Goal: Task Accomplishment & Management: Complete application form

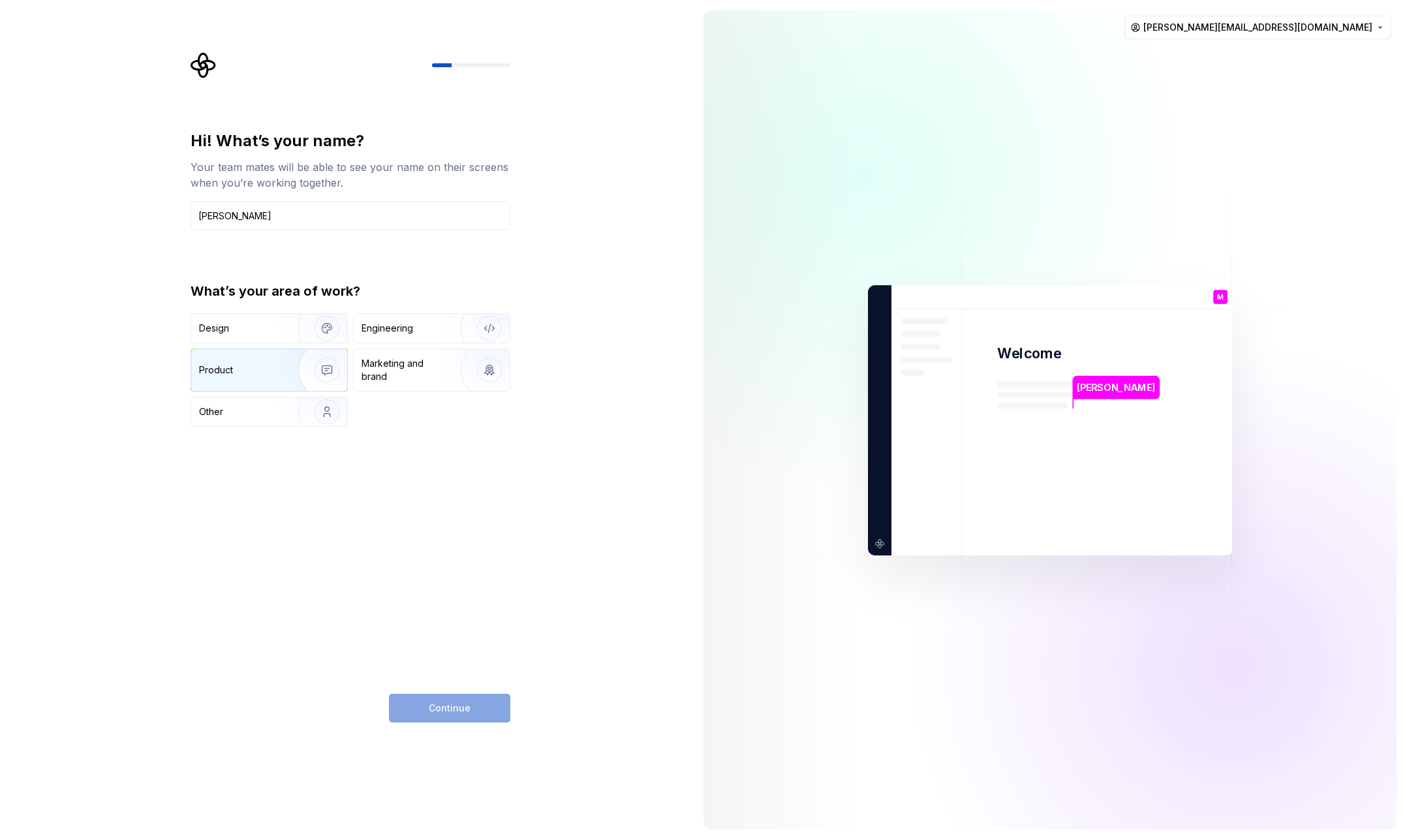
type input "[PERSON_NAME]"
click at [282, 368] on img "button" at bounding box center [318, 370] width 83 height 87
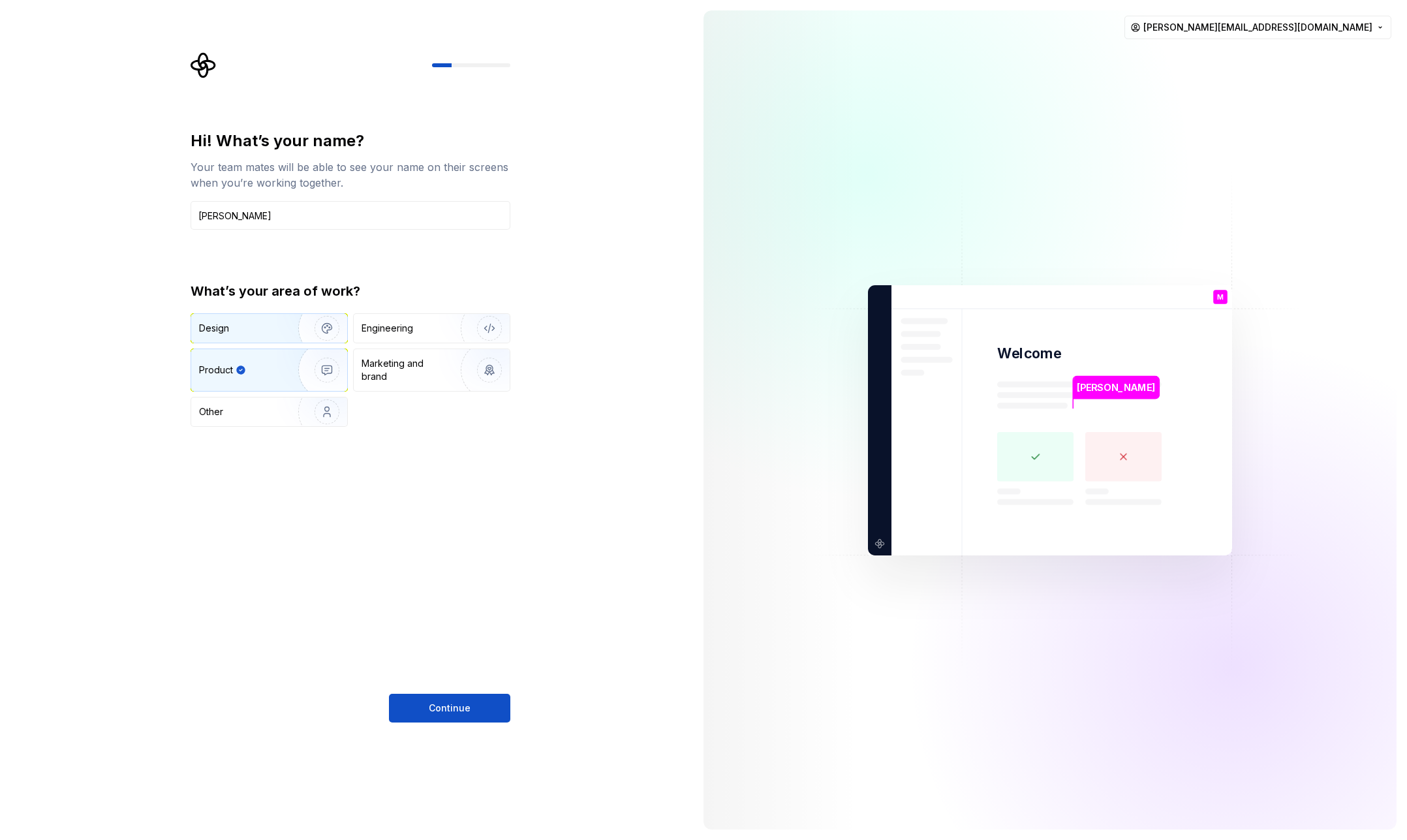
click at [284, 336] on img "button" at bounding box center [318, 327] width 83 height 87
click at [283, 377] on img "button" at bounding box center [318, 370] width 83 height 87
click at [290, 339] on img "button" at bounding box center [318, 327] width 83 height 87
click at [334, 380] on img "button" at bounding box center [318, 370] width 83 height 87
click at [330, 340] on img "button" at bounding box center [318, 327] width 83 height 87
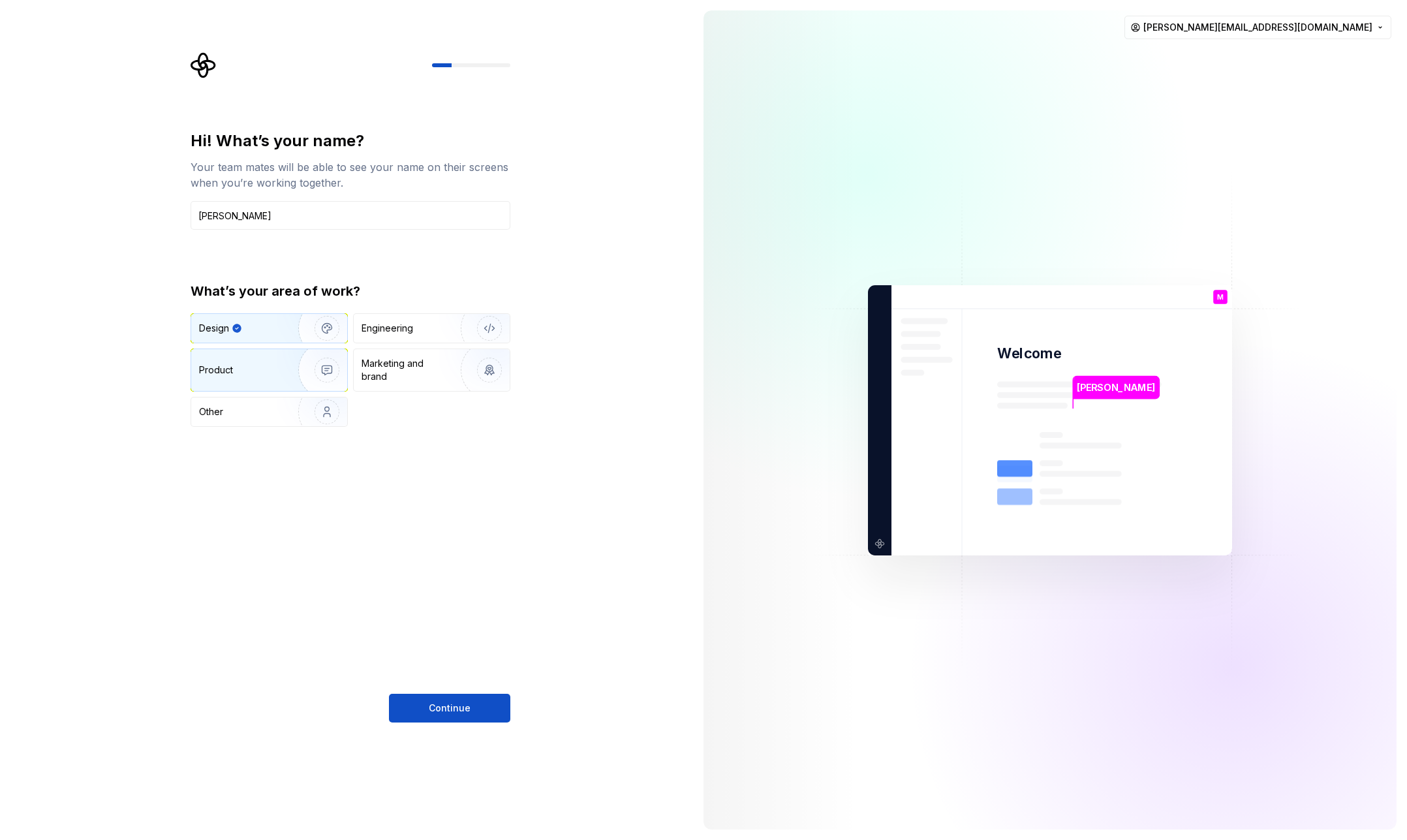
click at [297, 370] on img "button" at bounding box center [318, 370] width 83 height 87
click at [327, 340] on img "button" at bounding box center [318, 327] width 83 height 87
click at [319, 374] on img "button" at bounding box center [318, 370] width 83 height 87
click at [392, 368] on div "Marketing and brand" at bounding box center [406, 370] width 88 height 26
click at [289, 370] on img "button" at bounding box center [318, 370] width 83 height 87
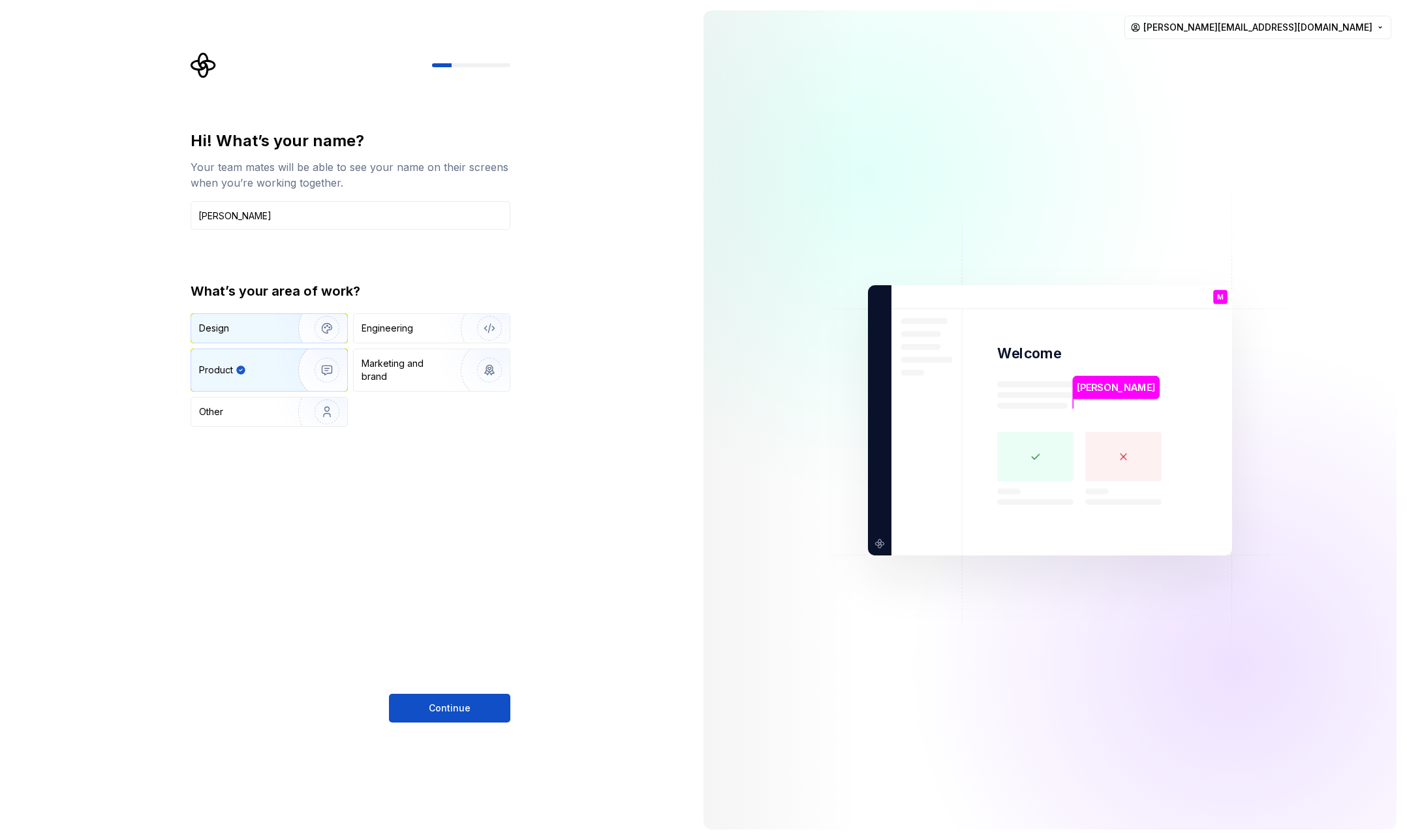
click at [278, 329] on img "button" at bounding box center [318, 327] width 83 height 87
click at [277, 371] on img "button" at bounding box center [318, 370] width 83 height 87
click at [468, 712] on span "Continue" at bounding box center [449, 708] width 42 height 13
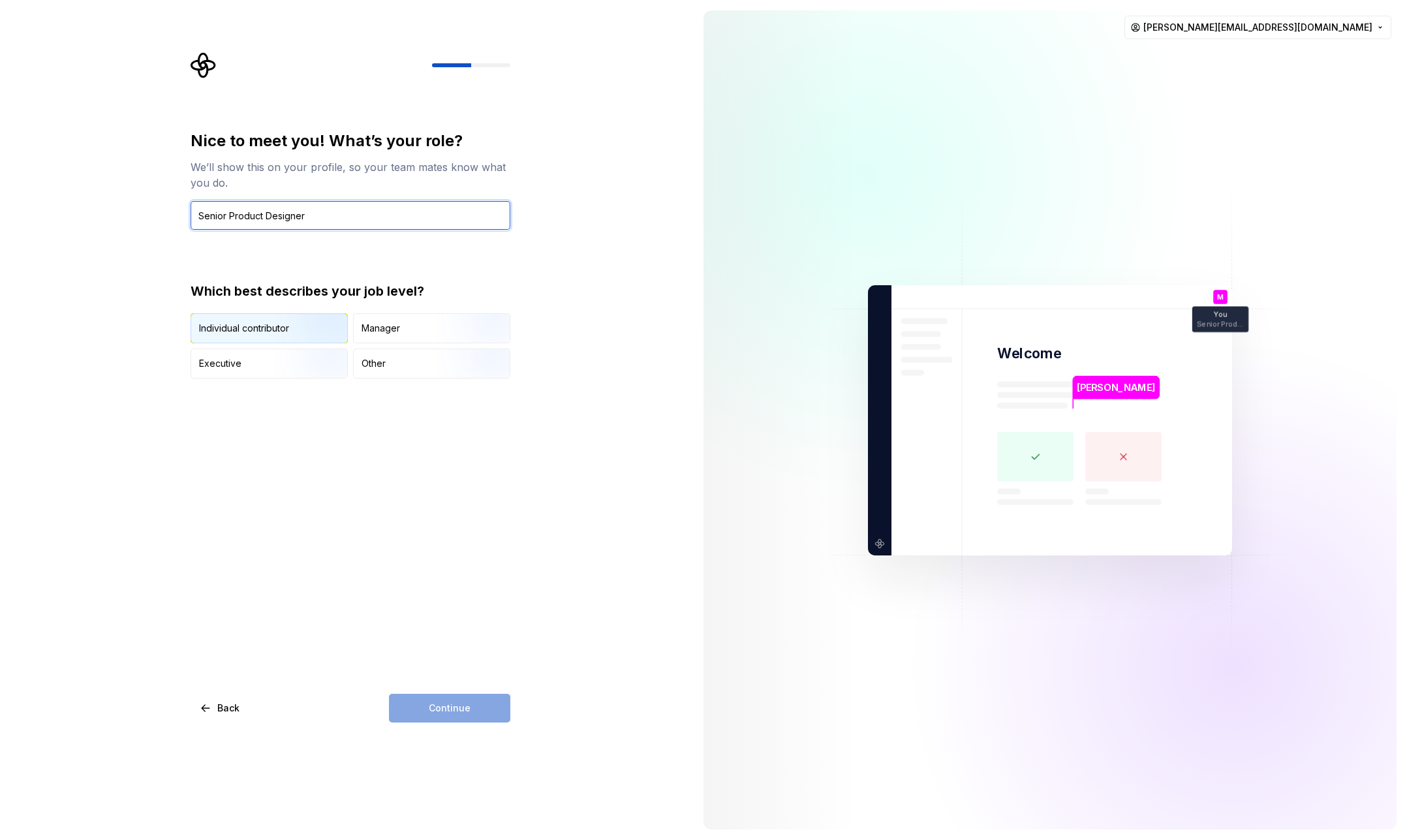
type input "Senior Product Designer"
click at [306, 336] on img "button" at bounding box center [316, 344] width 83 height 87
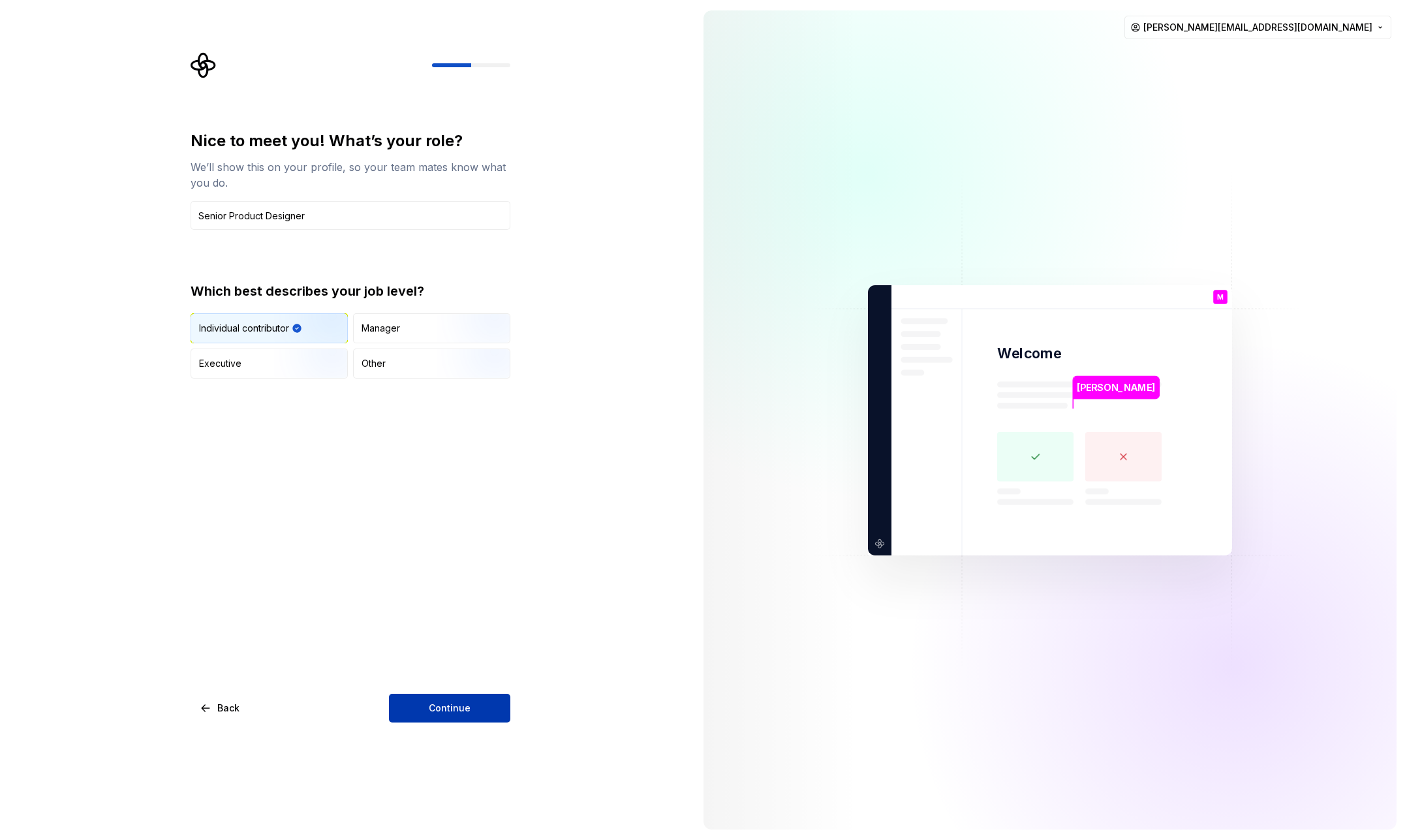
click at [442, 704] on span "Continue" at bounding box center [449, 708] width 42 height 13
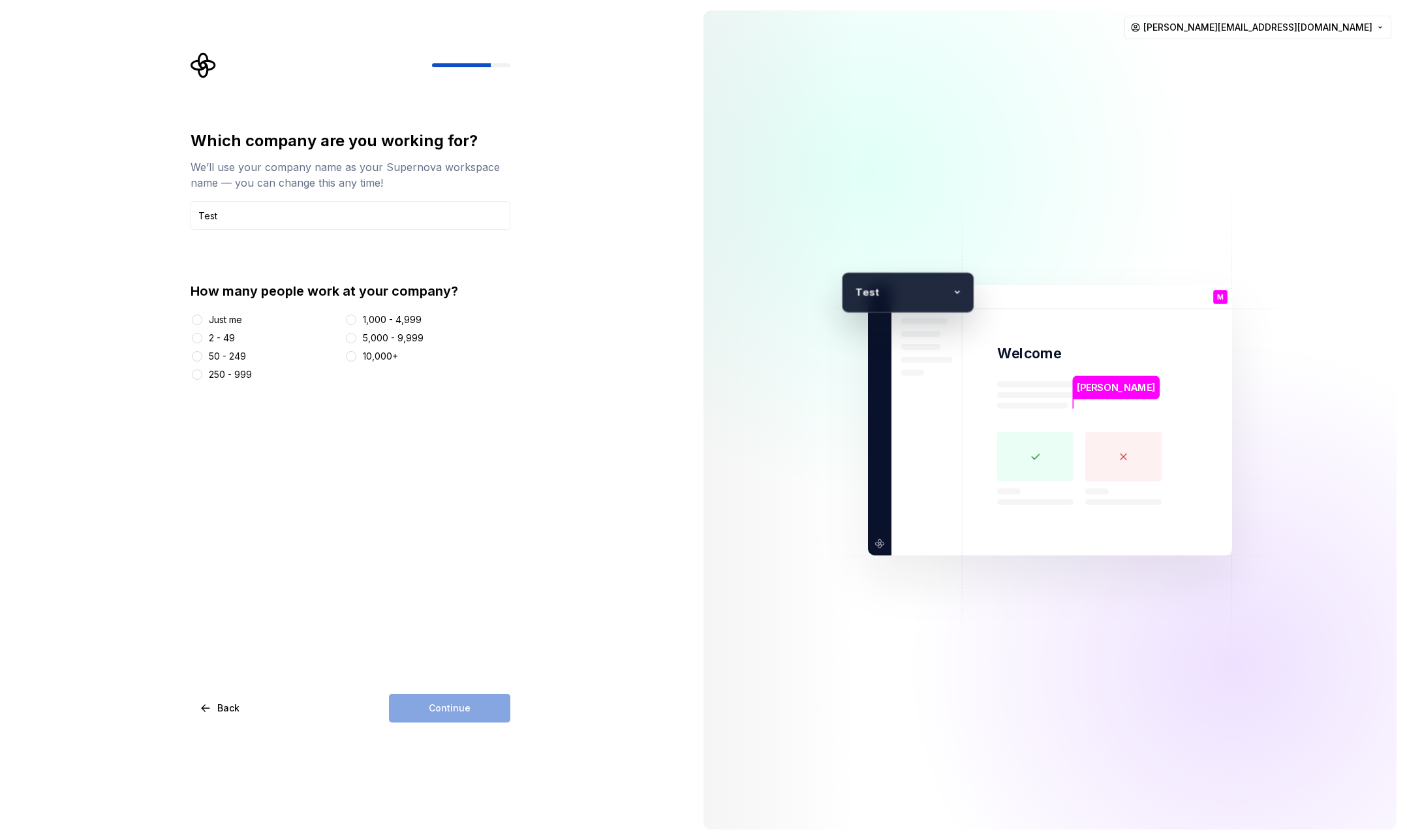
type input "Test"
click at [234, 356] on div "50 - 249" at bounding box center [227, 356] width 37 height 13
click at [202, 356] on button "50 - 249" at bounding box center [197, 356] width 11 height 11
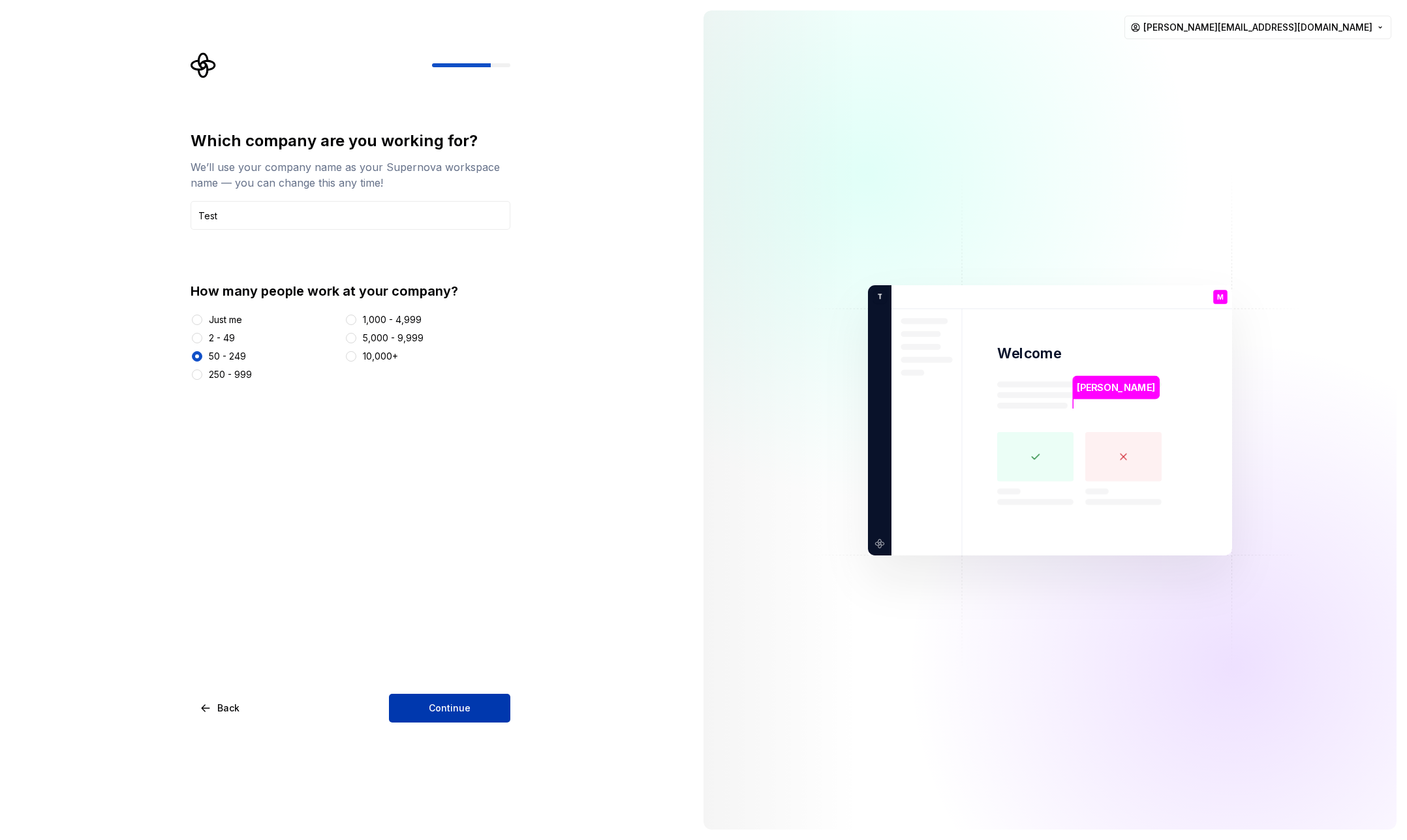
click at [437, 704] on span "Continue" at bounding box center [449, 708] width 42 height 13
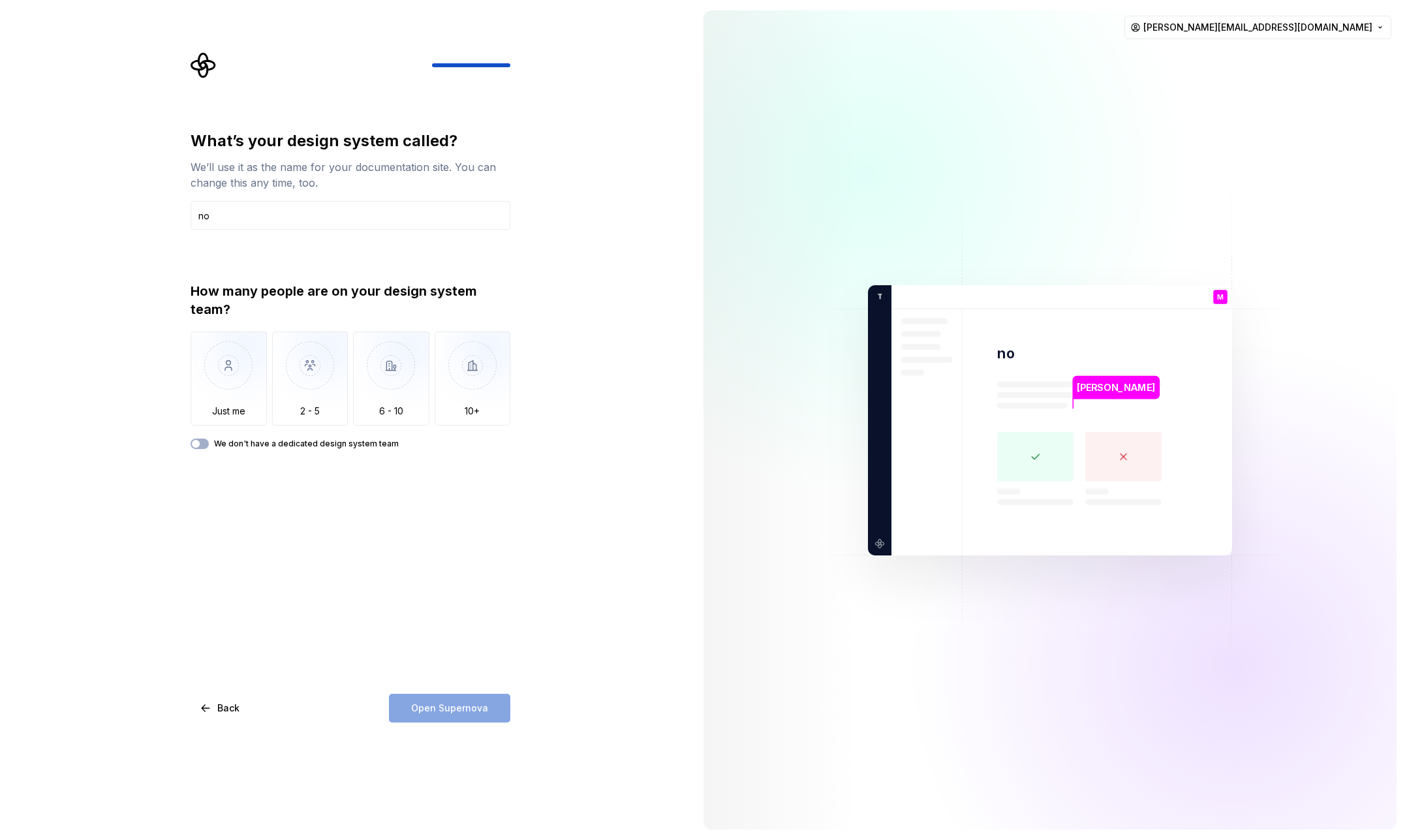
type input "n"
type input "No name"
click at [636, 294] on div "What’s your design system called? We’ll use it as the name for your documentati…" at bounding box center [346, 420] width 693 height 840
click at [305, 377] on img "button" at bounding box center [311, 374] width 76 height 87
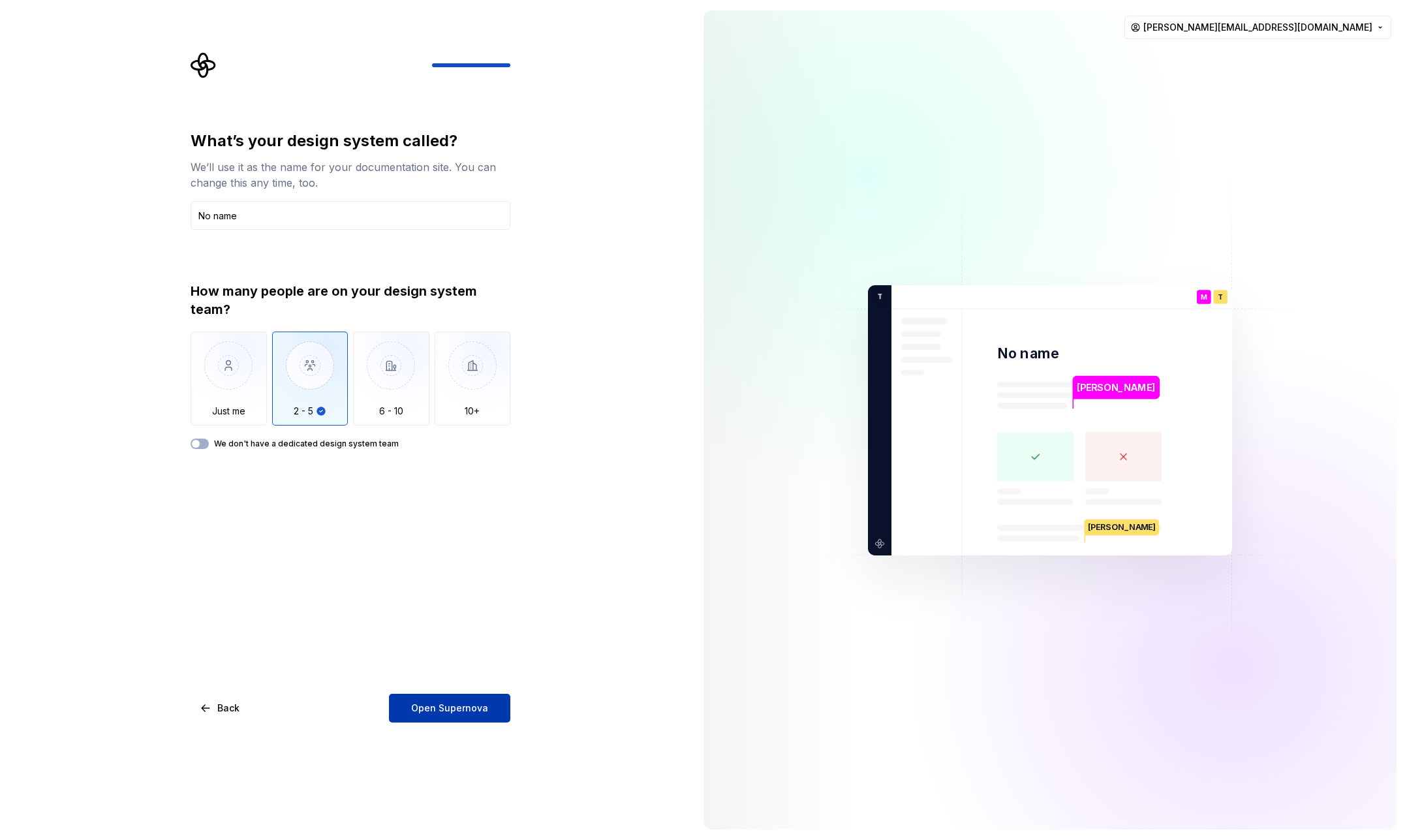
click at [433, 694] on button "Open Supernova" at bounding box center [450, 708] width 122 height 28
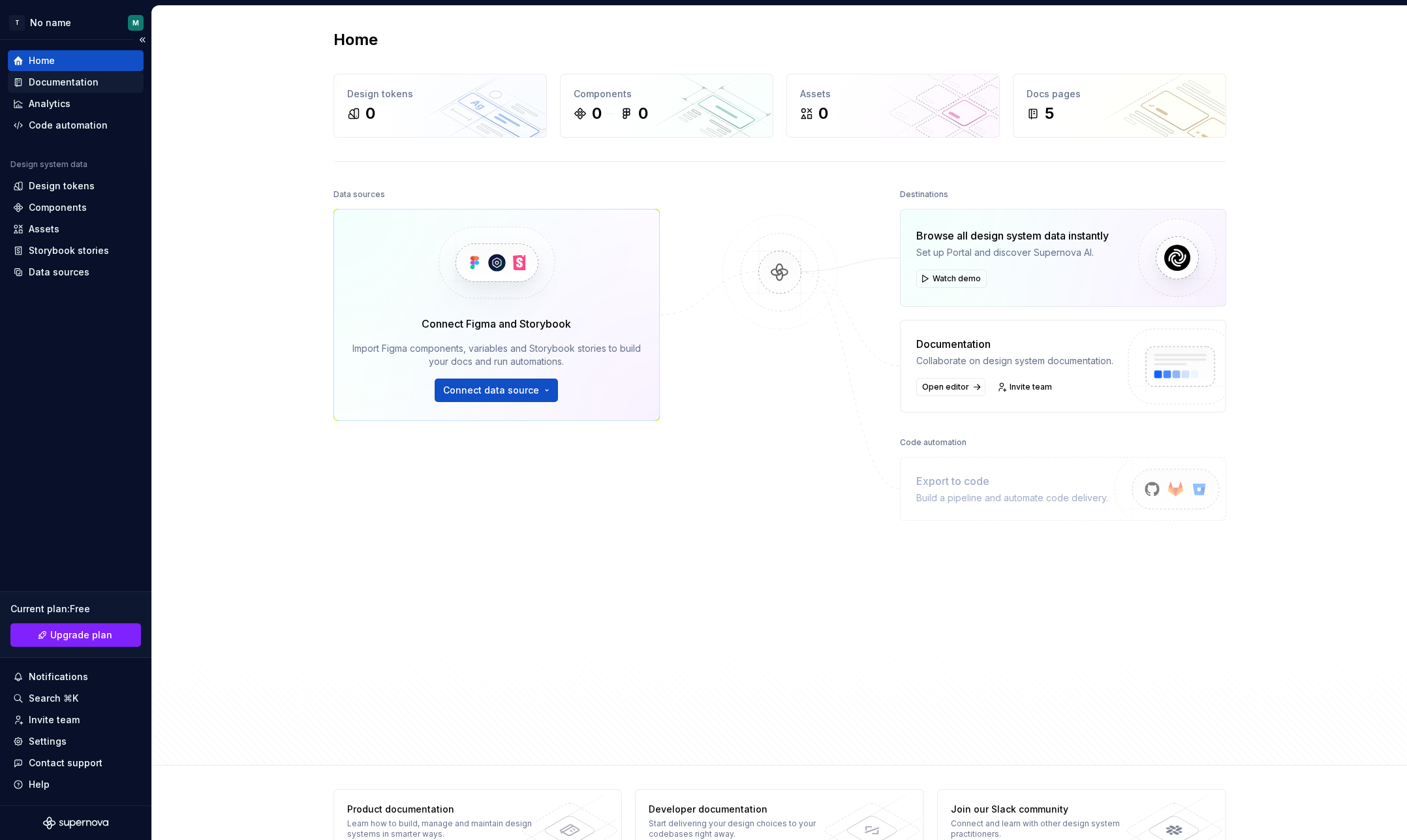
click at [85, 87] on div "Documentation" at bounding box center [63, 81] width 70 height 13
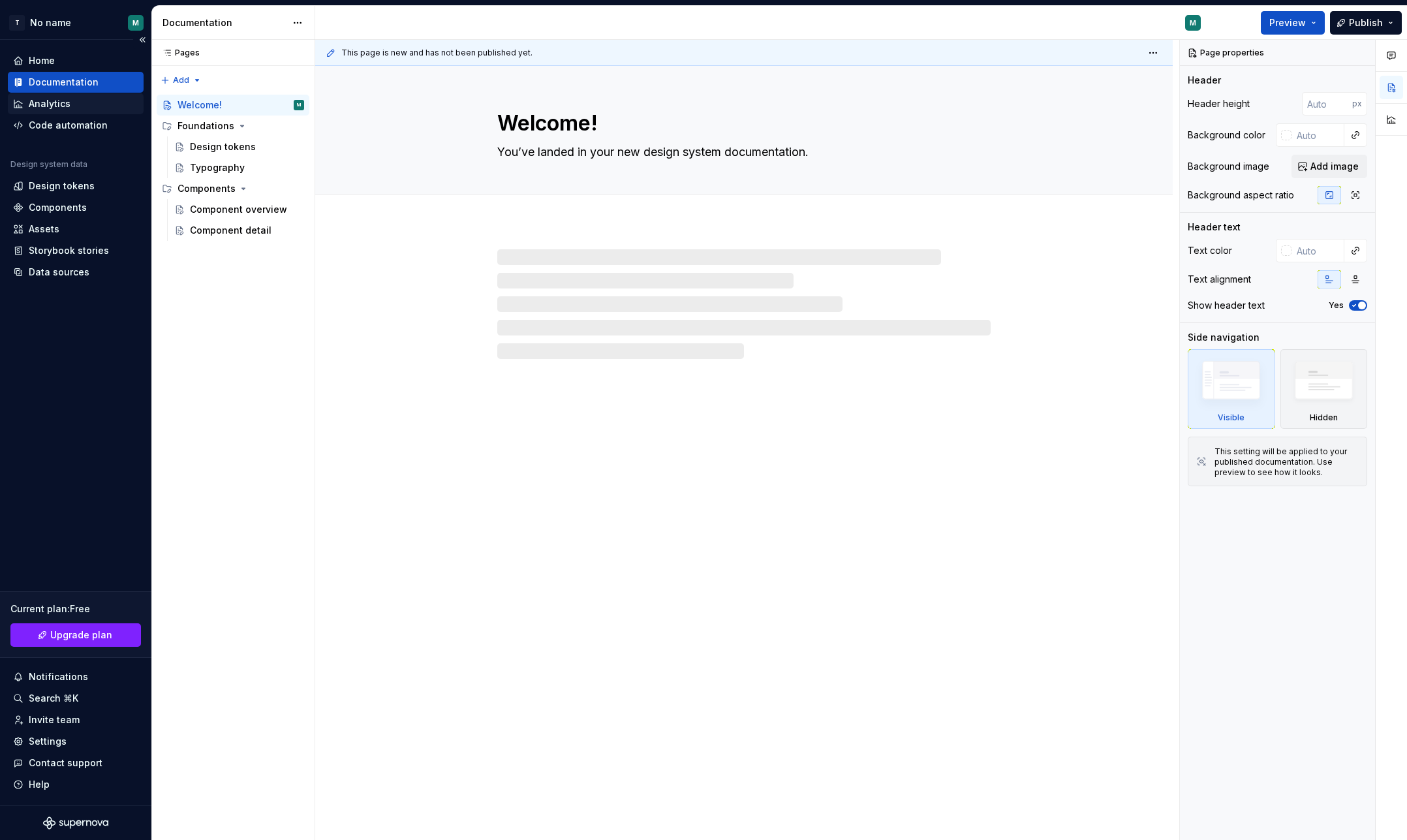
click at [64, 101] on div "Analytics" at bounding box center [49, 103] width 42 height 13
type textarea "*"
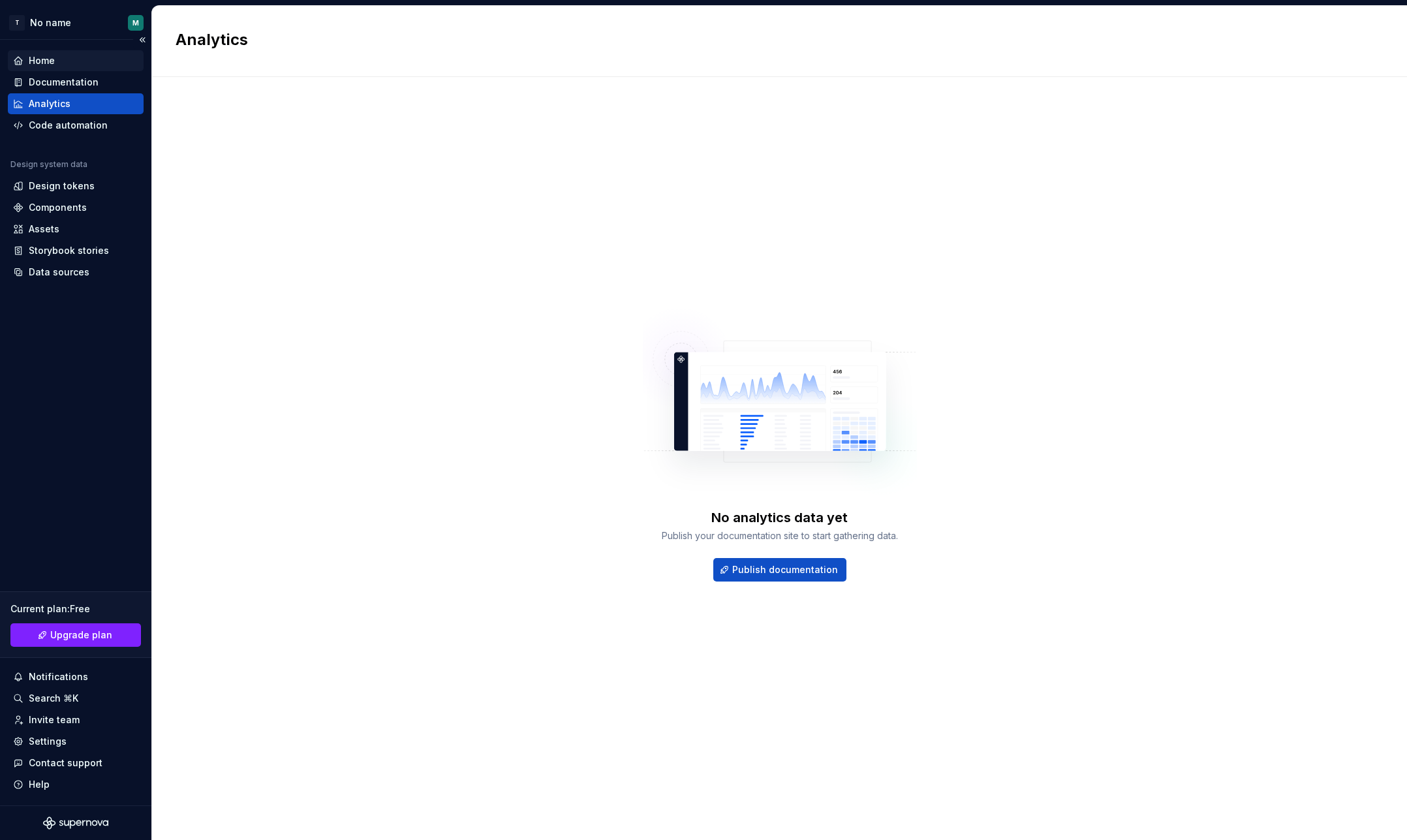
click at [70, 70] on div "Home" at bounding box center [75, 60] width 135 height 21
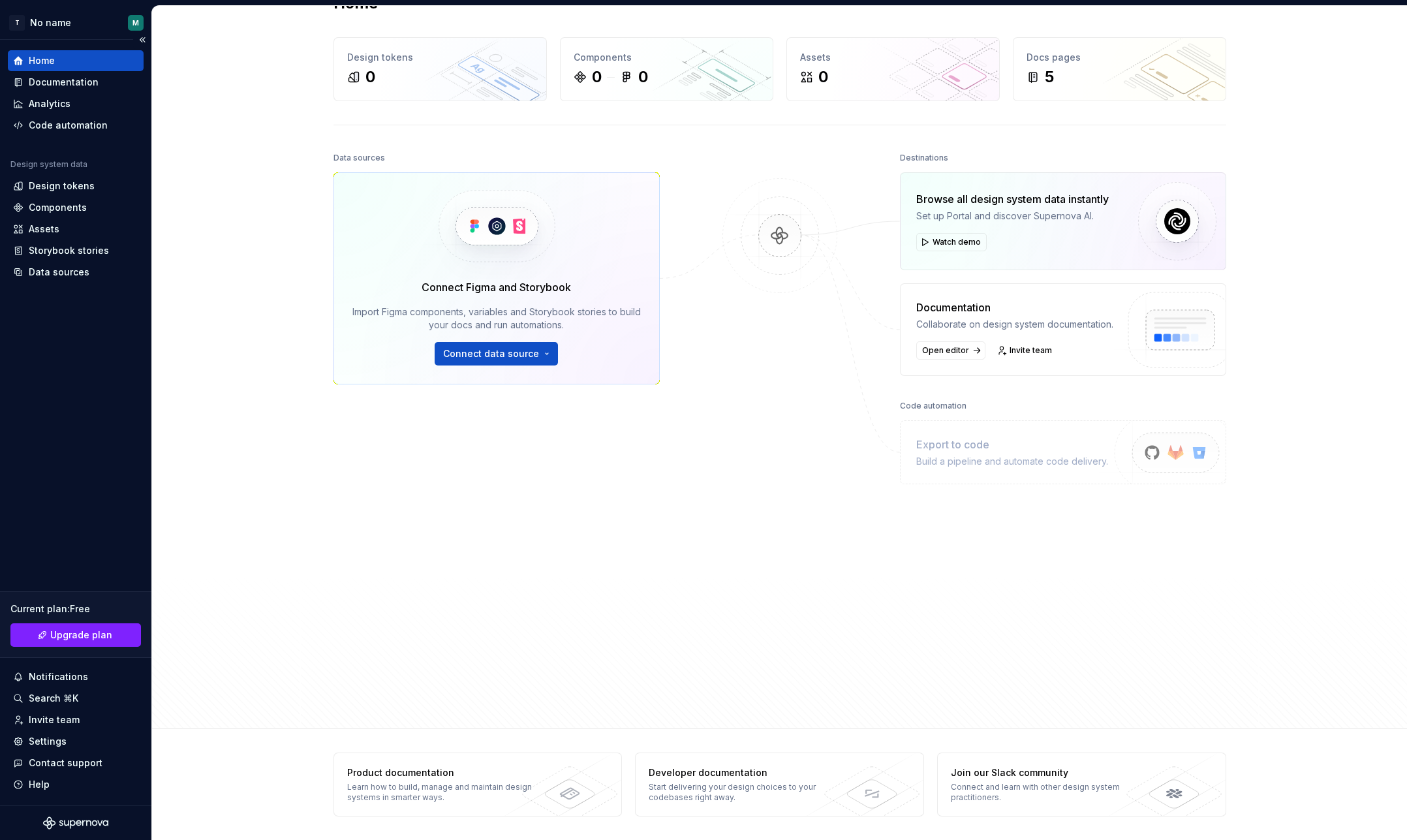
scroll to position [36, 0]
